Goal: Task Accomplishment & Management: Complete application form

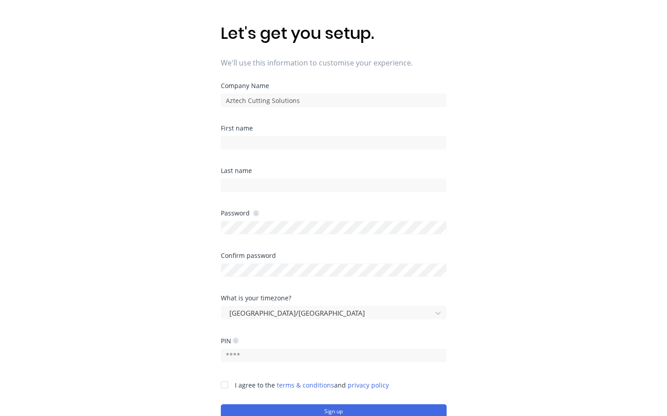
scroll to position [90, 0]
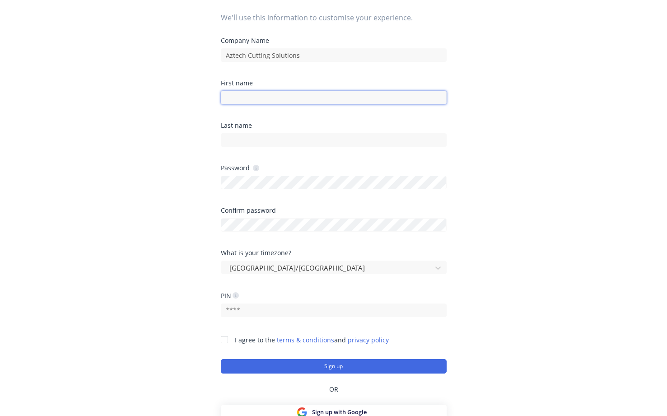
click at [237, 98] on input at bounding box center [334, 98] width 226 height 14
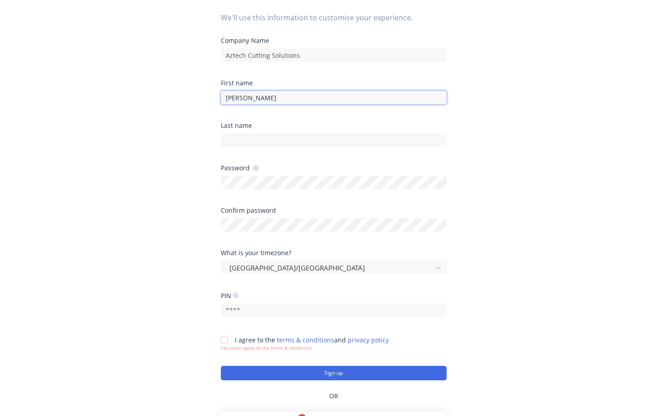
type input "Geraldine"
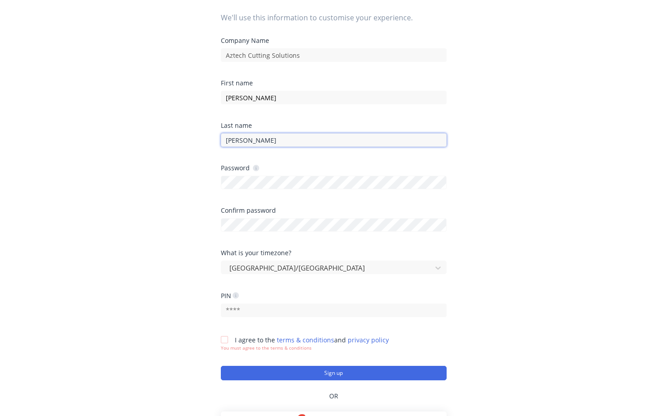
type input "Chambers"
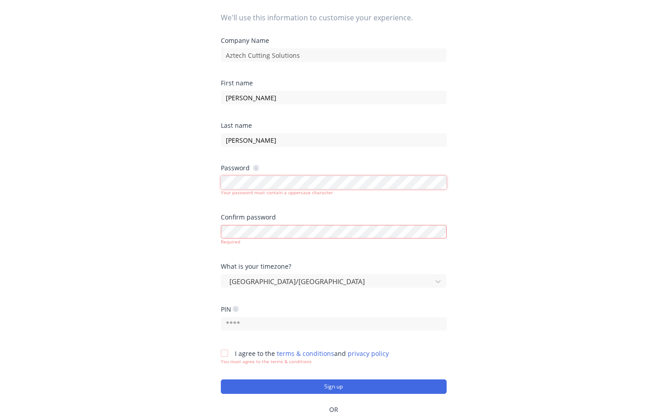
click at [205, 185] on div "Let's get you setup. We'll use this information to customise your experience. C…" at bounding box center [333, 136] width 667 height 452
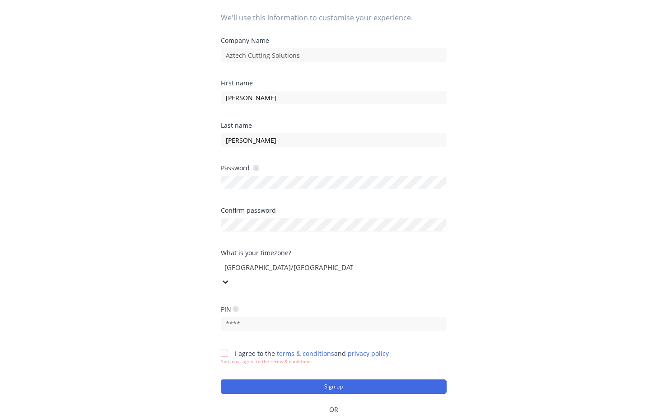
scroll to position [127, 0]
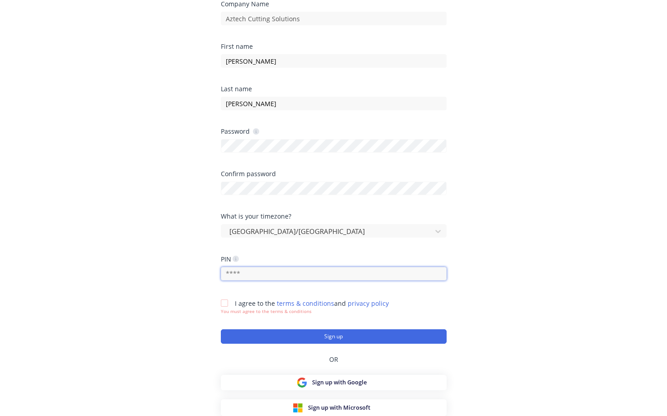
click at [249, 272] on input "text" at bounding box center [334, 274] width 226 height 14
click at [227, 302] on div at bounding box center [224, 303] width 18 height 18
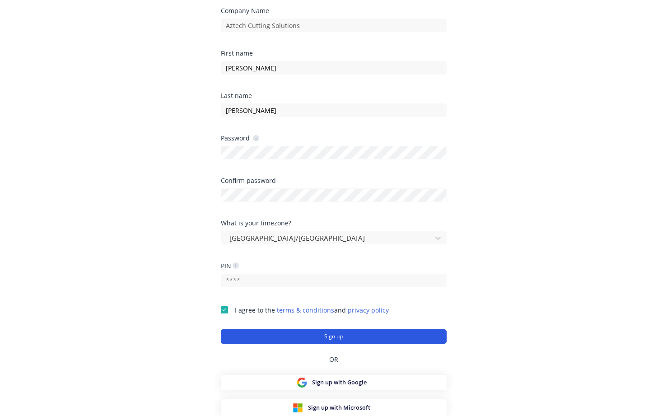
click at [342, 335] on button "Sign up" at bounding box center [334, 336] width 226 height 14
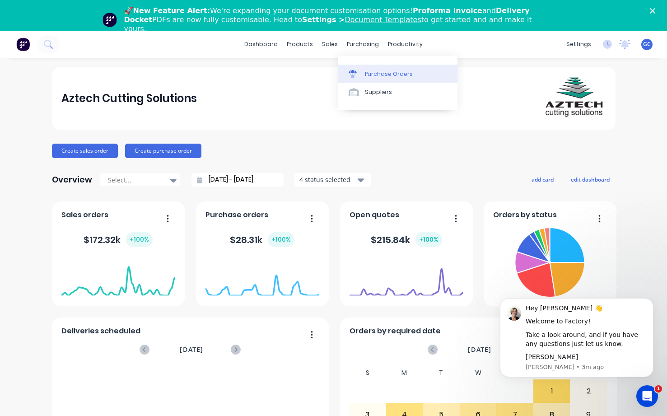
click at [370, 73] on div "Purchase Orders" at bounding box center [389, 74] width 48 height 8
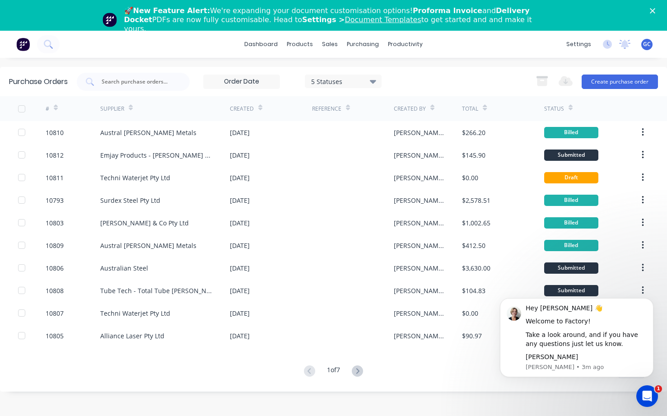
click at [63, 42] on div "dashboard products sales purchasing productivity dashboard products Product Cat…" at bounding box center [333, 44] width 667 height 27
click at [48, 42] on icon at bounding box center [48, 44] width 9 height 9
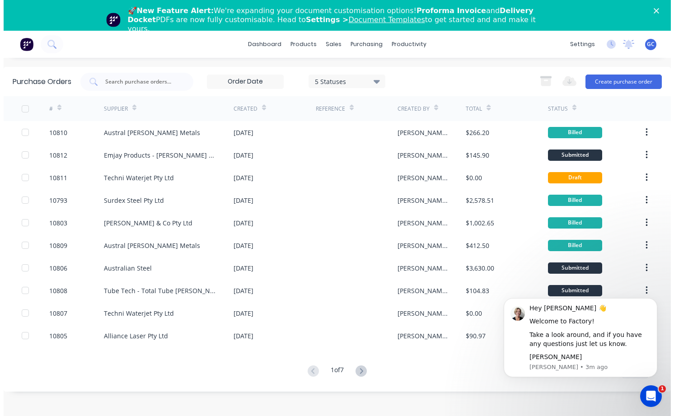
type input "10796"
click div "[PERSON_NAME] Engineering Pty Ltd"
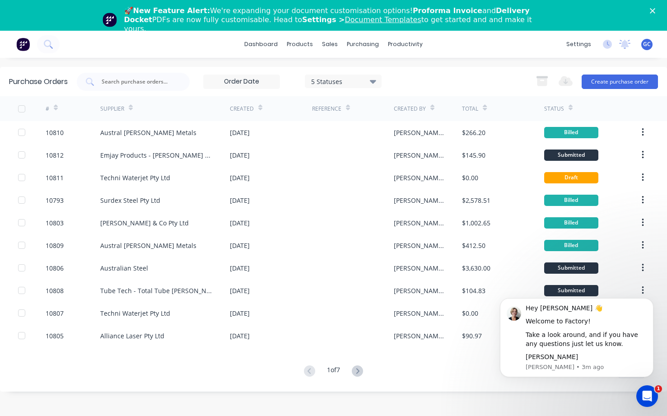
click button "Options"
click div "Convert to Bill"
click button "Convert to Bill"
click icon
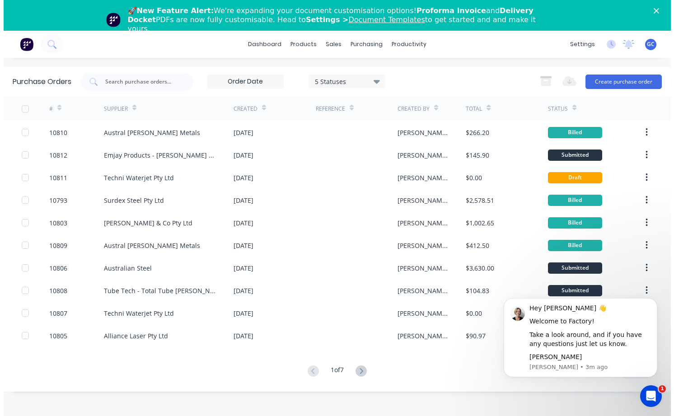
type input "10792"
click div "Emjay Products - [PERSON_NAME] Tape Aust"
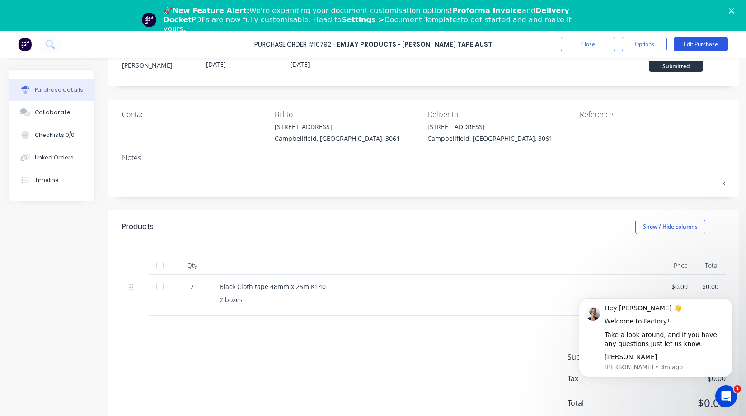
click at [674, 44] on button "Edit Purchase" at bounding box center [701, 44] width 54 height 14
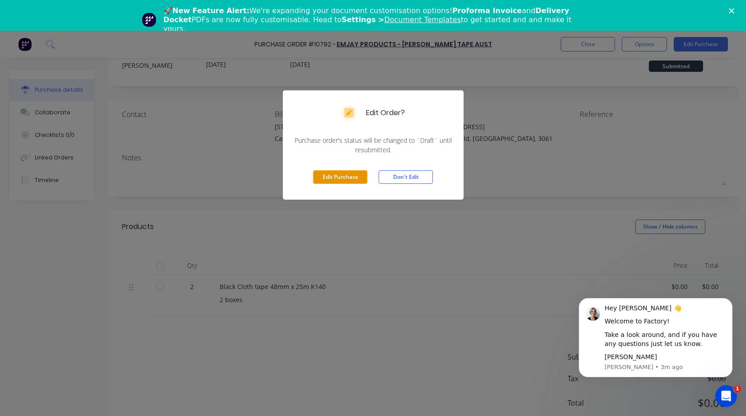
click at [343, 178] on button "Edit Purchase" at bounding box center [340, 177] width 54 height 14
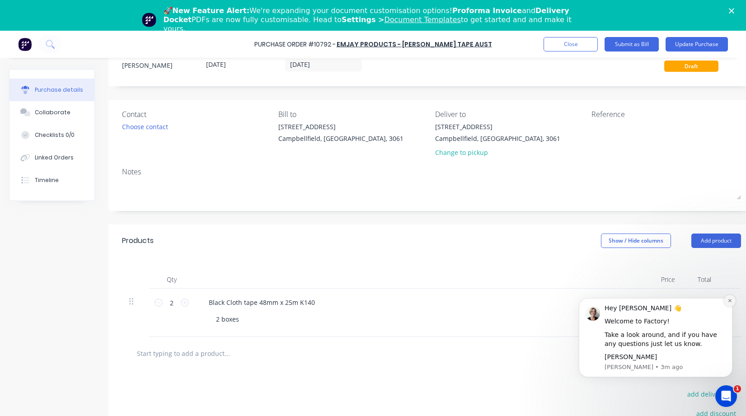
click at [674, 300] on icon "Dismiss notification" at bounding box center [729, 300] width 5 height 5
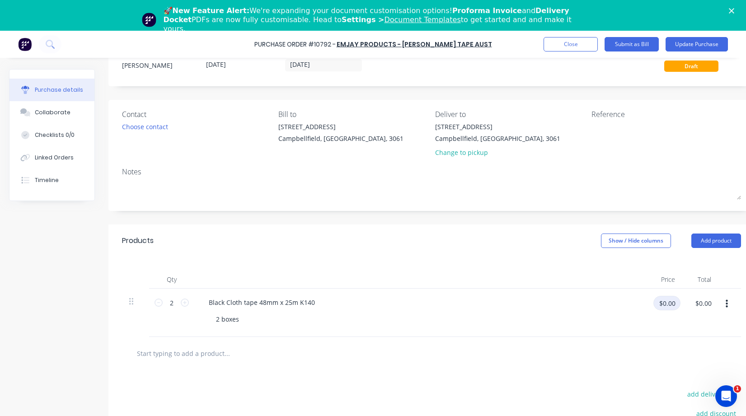
drag, startPoint x: 656, startPoint y: 303, endPoint x: 685, endPoint y: 296, distance: 30.0
click at [674, 296] on div "2 2 Black Cloth tape 48mm x 25m K140 2 boxes $0.00 $0.00 $0.00 $0.00" at bounding box center [431, 313] width 619 height 48
type input "$6.40"
type input "$12.80"
click at [171, 304] on input "2" at bounding box center [172, 303] width 18 height 14
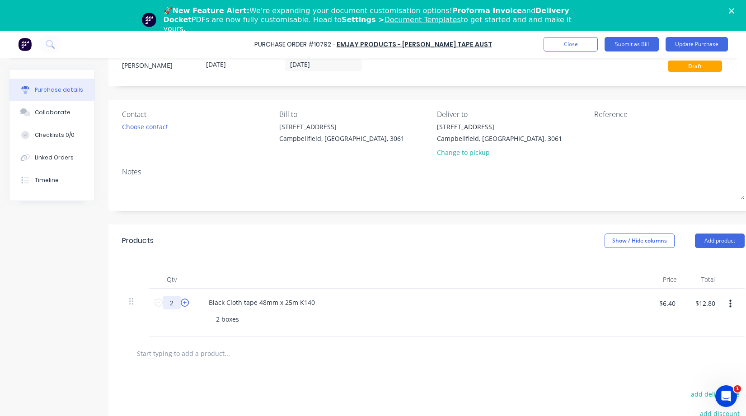
type input "7"
type input "$44.80"
type input "72"
type input "$460.80"
type input "72"
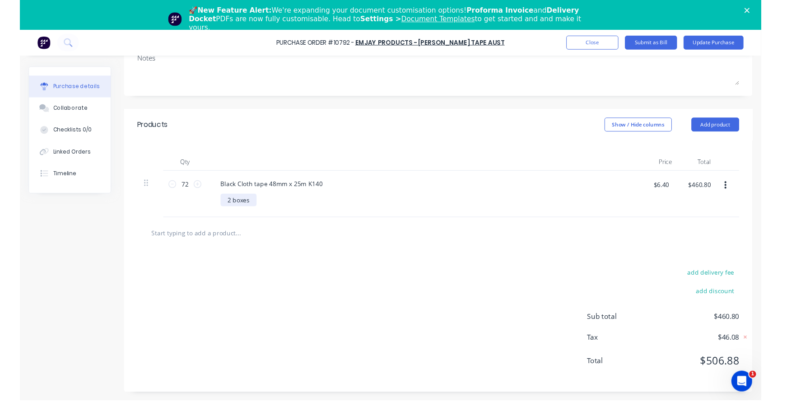
scroll to position [112, 0]
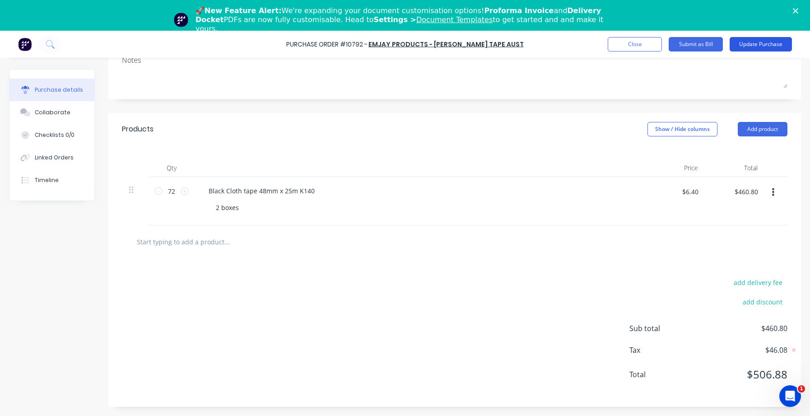
click at [674, 42] on button "Update Purchase" at bounding box center [761, 44] width 62 height 14
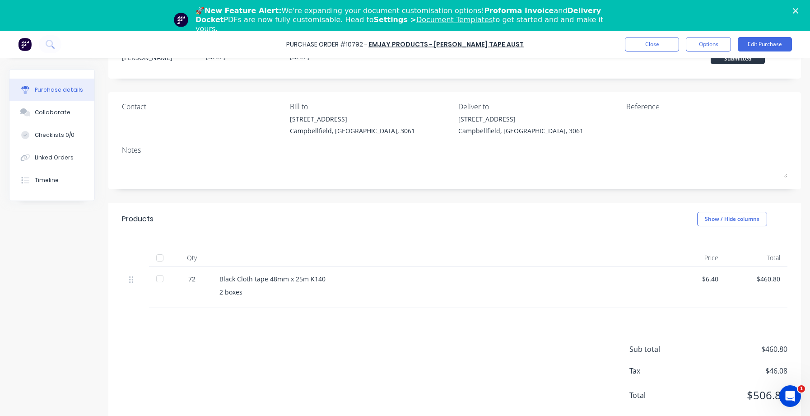
scroll to position [0, 0]
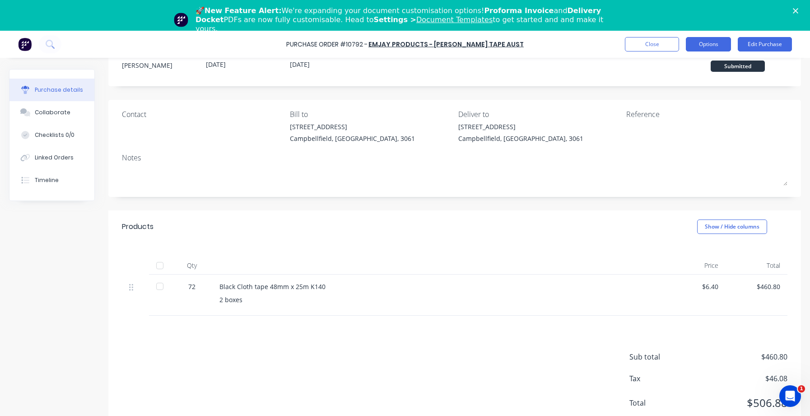
click at [674, 45] on button "Options" at bounding box center [708, 44] width 45 height 14
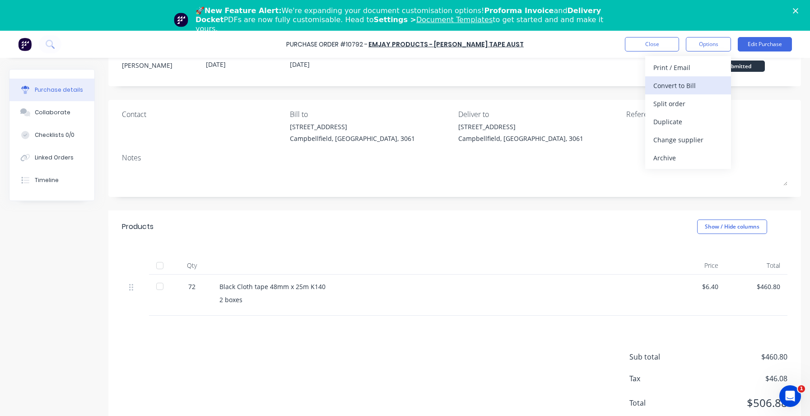
click at [674, 85] on div "Convert to Bill" at bounding box center [689, 85] width 70 height 13
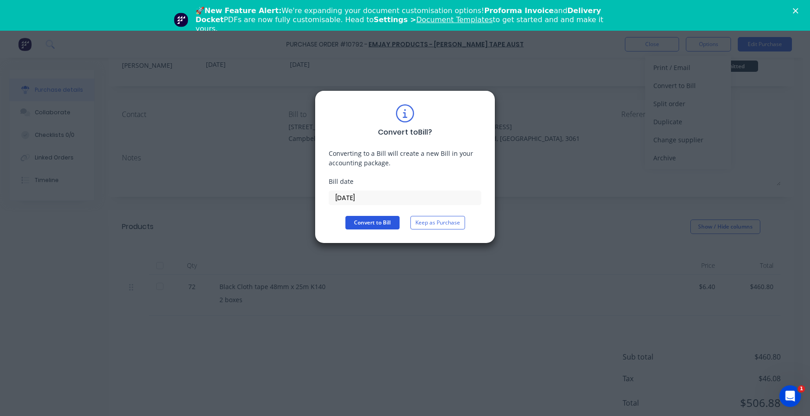
click at [379, 222] on button "Convert to Bill" at bounding box center [373, 223] width 54 height 14
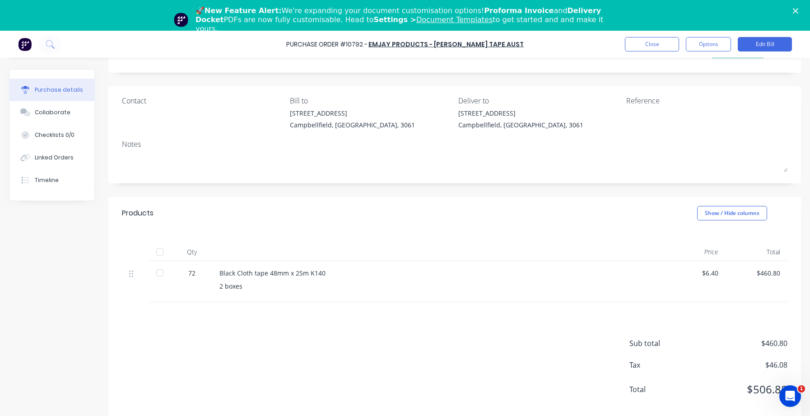
scroll to position [28, 0]
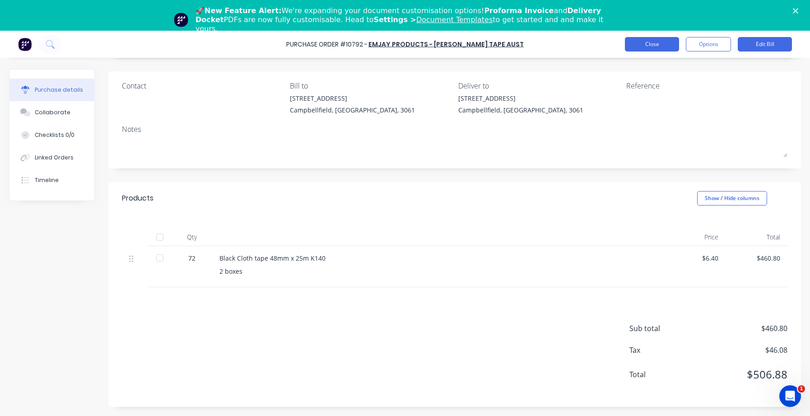
click at [649, 43] on button "Close" at bounding box center [652, 44] width 54 height 14
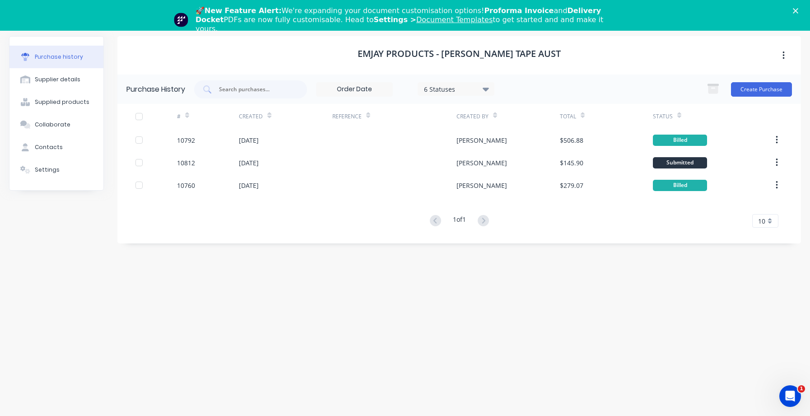
click at [674, 11] on icon "Close" at bounding box center [795, 10] width 5 height 5
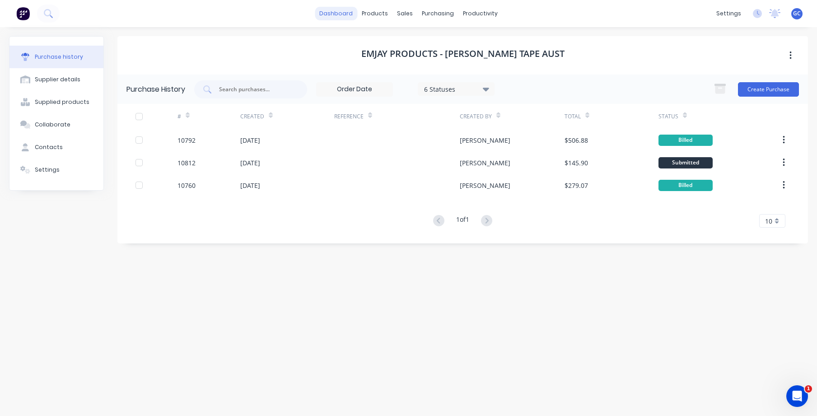
click at [346, 12] on link "dashboard" at bounding box center [336, 14] width 42 height 14
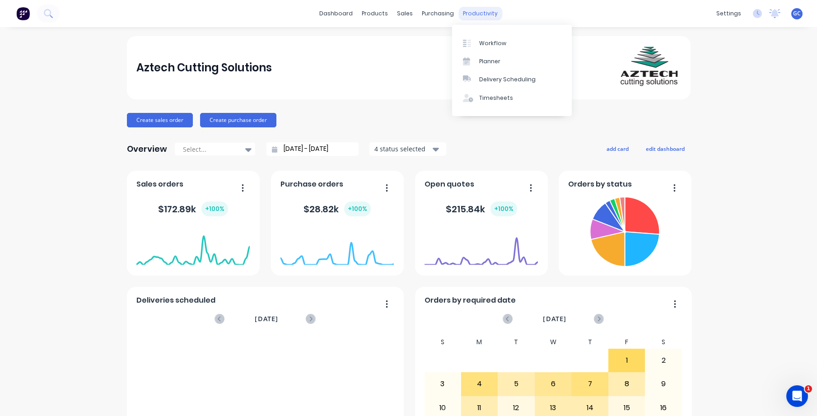
click at [468, 12] on div "productivity" at bounding box center [481, 14] width 44 height 14
click at [492, 41] on div "Workflow" at bounding box center [492, 43] width 27 height 8
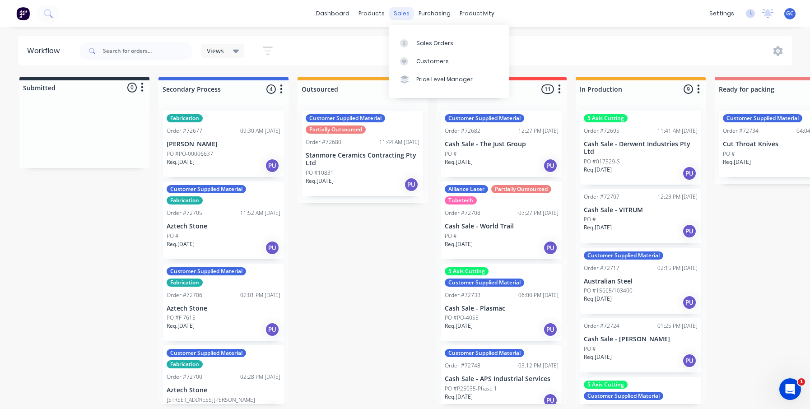
click at [403, 12] on div "sales" at bounding box center [401, 14] width 25 height 14
click at [436, 42] on div "Sales Orders" at bounding box center [434, 43] width 37 height 8
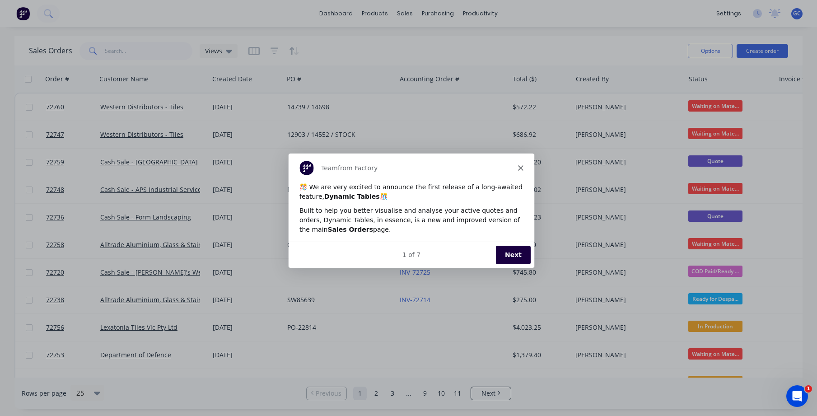
click at [522, 166] on polygon "Close" at bounding box center [519, 167] width 5 height 5
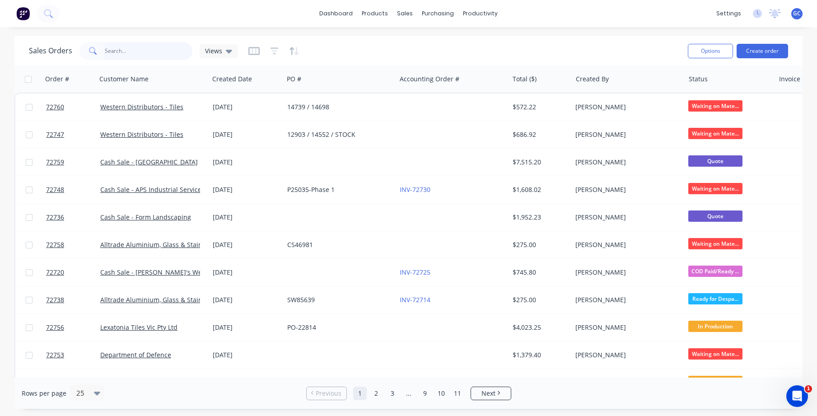
drag, startPoint x: 110, startPoint y: 46, endPoint x: 115, endPoint y: 47, distance: 5.0
click at [110, 47] on input "text" at bounding box center [149, 51] width 88 height 18
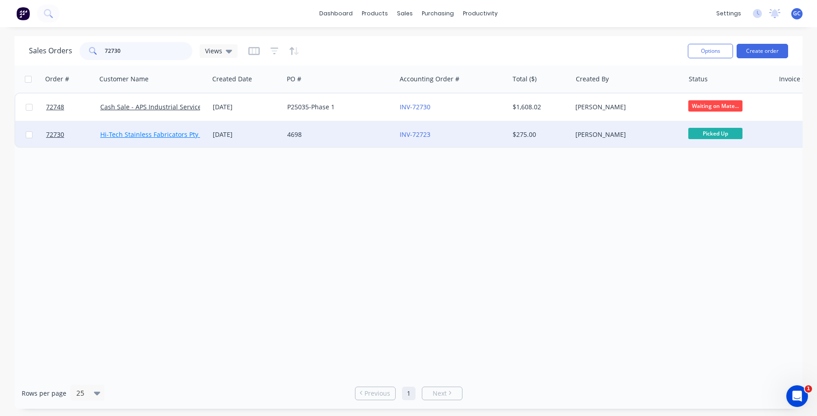
type input "72730"
click at [172, 136] on link "Hi-Tech Stainless Fabricators Pty Ltd" at bounding box center [154, 134] width 109 height 9
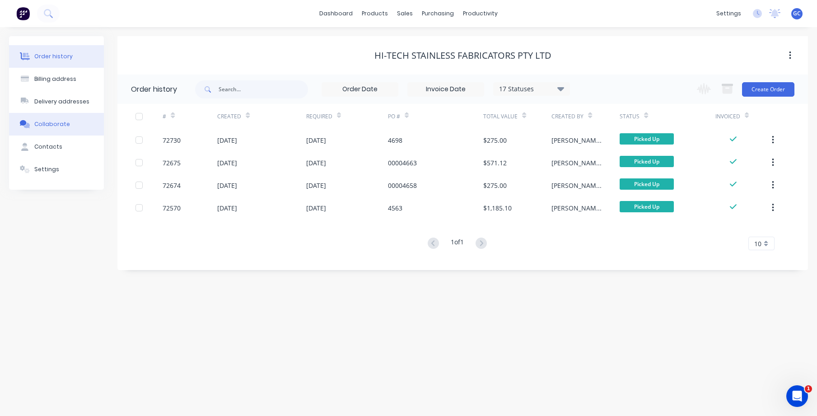
click at [43, 123] on div "Collaborate" at bounding box center [52, 124] width 36 height 8
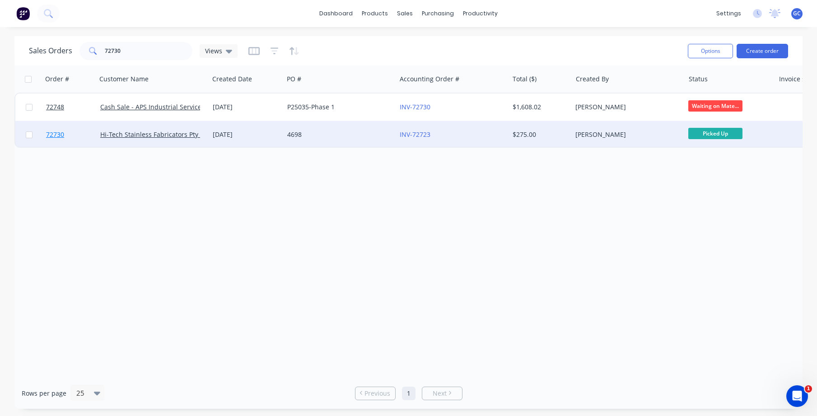
click at [53, 132] on span "72730" at bounding box center [55, 134] width 18 height 9
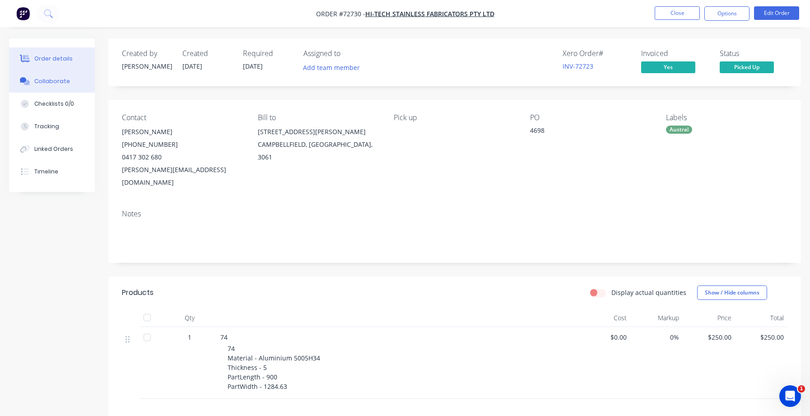
click at [51, 81] on div "Collaborate" at bounding box center [52, 81] width 36 height 8
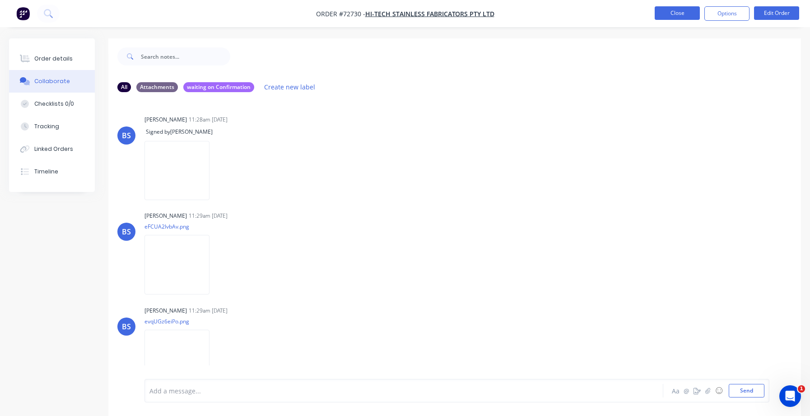
click at [668, 14] on button "Close" at bounding box center [677, 13] width 45 height 14
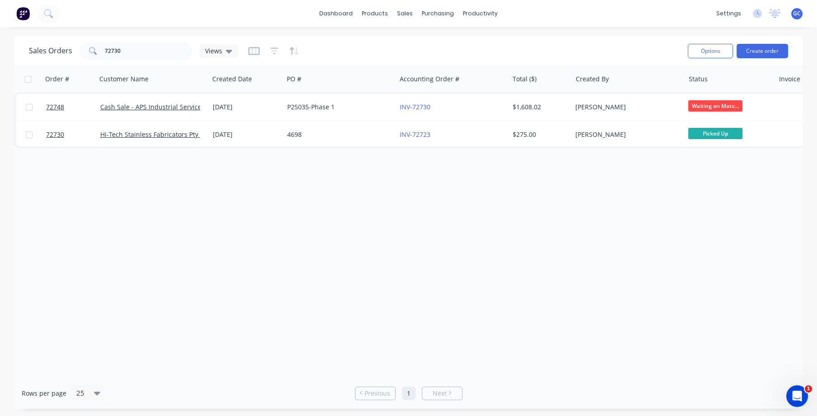
click at [674, 15] on span "GC" at bounding box center [797, 13] width 8 height 8
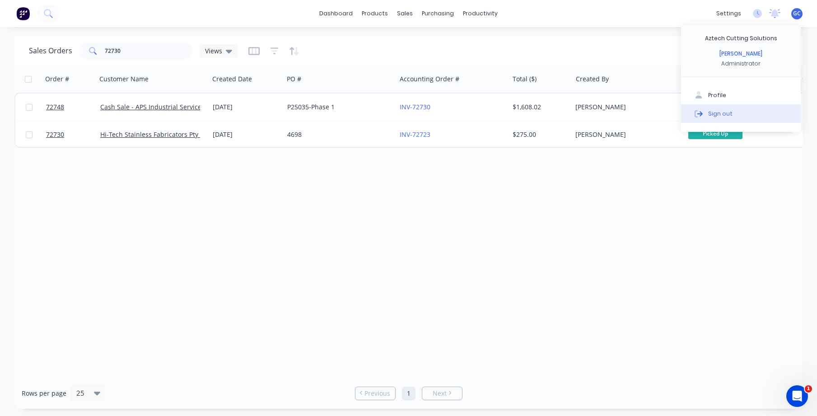
click at [674, 114] on div "Sign out" at bounding box center [720, 113] width 24 height 8
